Goal: Find specific page/section: Find specific page/section

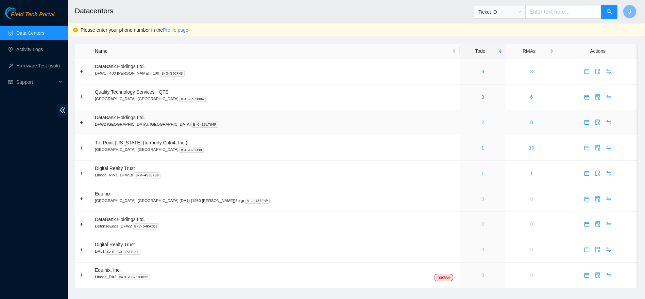
click at [481, 122] on link "2" at bounding box center [482, 121] width 3 height 5
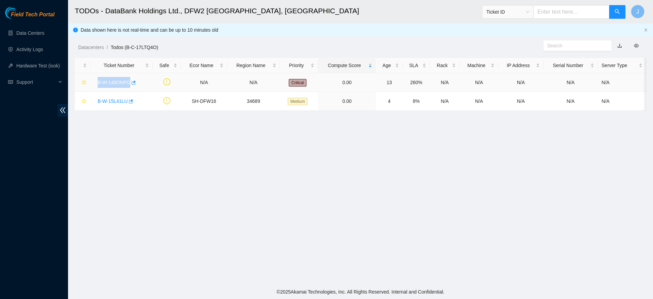
drag, startPoint x: 93, startPoint y: 81, endPoint x: 136, endPoint y: 75, distance: 43.2
click at [136, 75] on td "B-W-148ONPG" at bounding box center [121, 82] width 62 height 19
copy link "B-W-148ONPG"
